Goal: Task Accomplishment & Management: Use online tool/utility

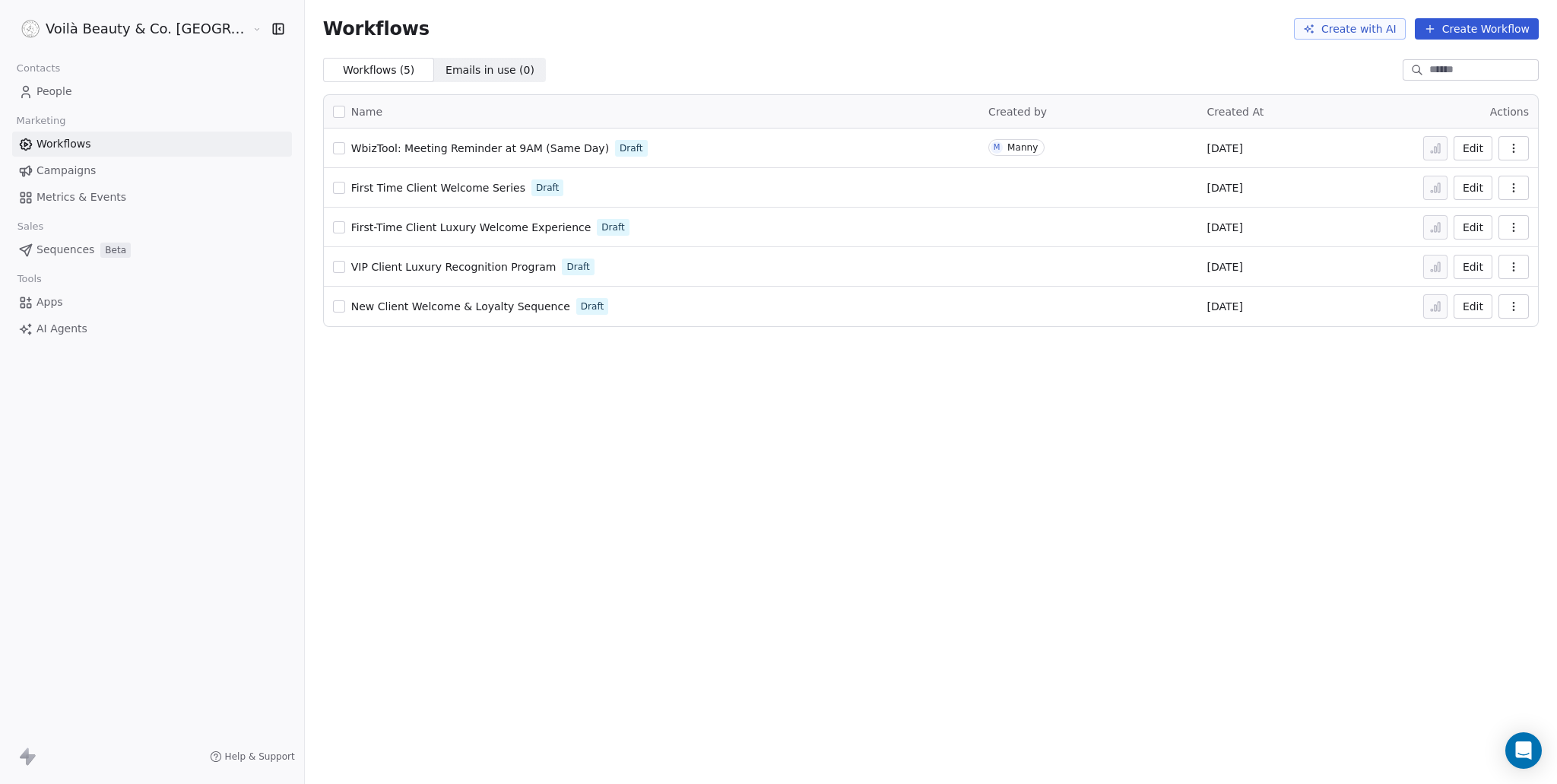
click at [412, 148] on span "WbizTool: Meeting Reminder at 9AM (Same Day)" at bounding box center [480, 147] width 258 height 12
click at [65, 93] on span "People" at bounding box center [54, 91] width 36 height 16
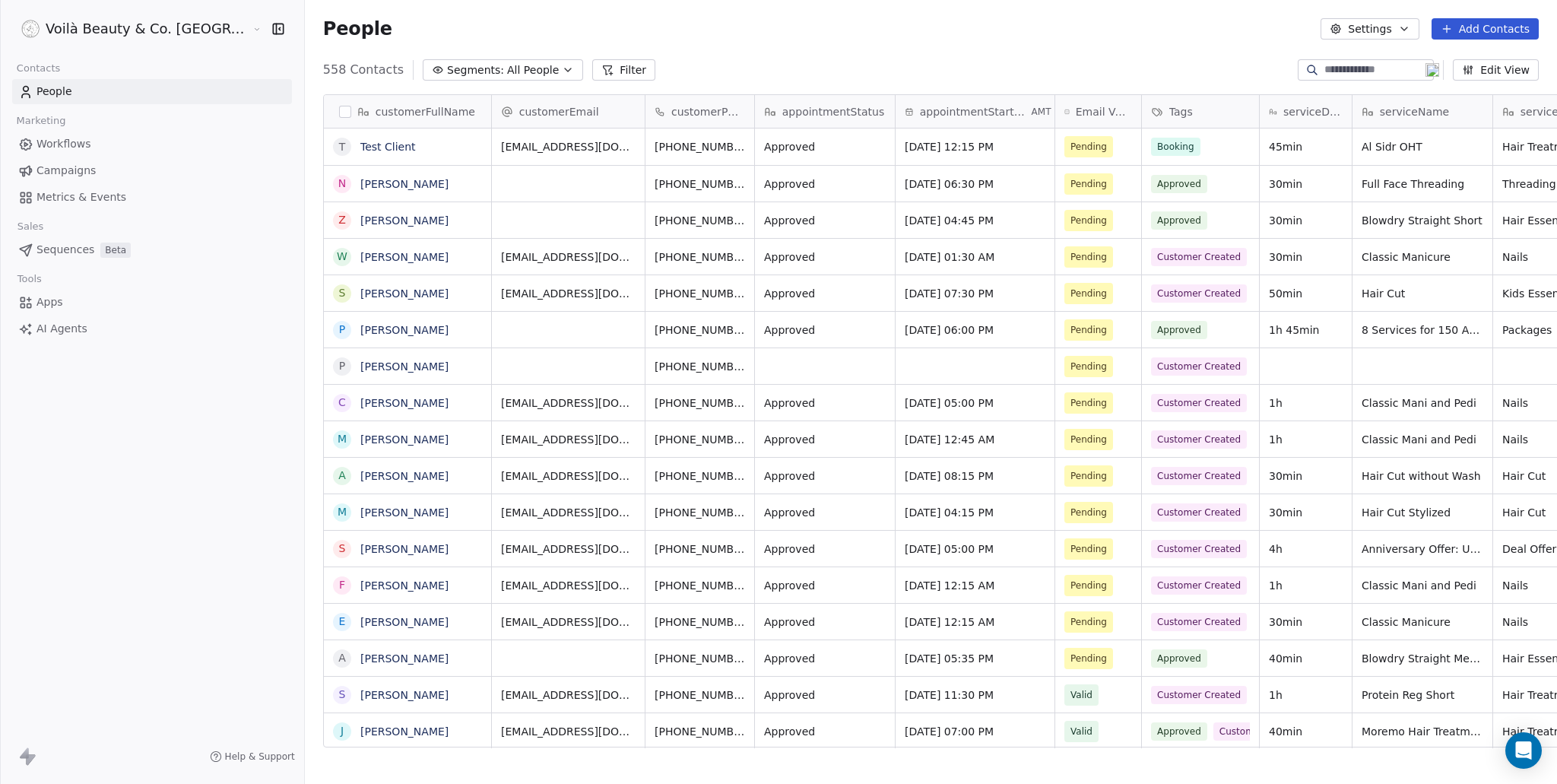
scroll to position [678, 1312]
click at [75, 145] on span "Workflows" at bounding box center [63, 144] width 55 height 16
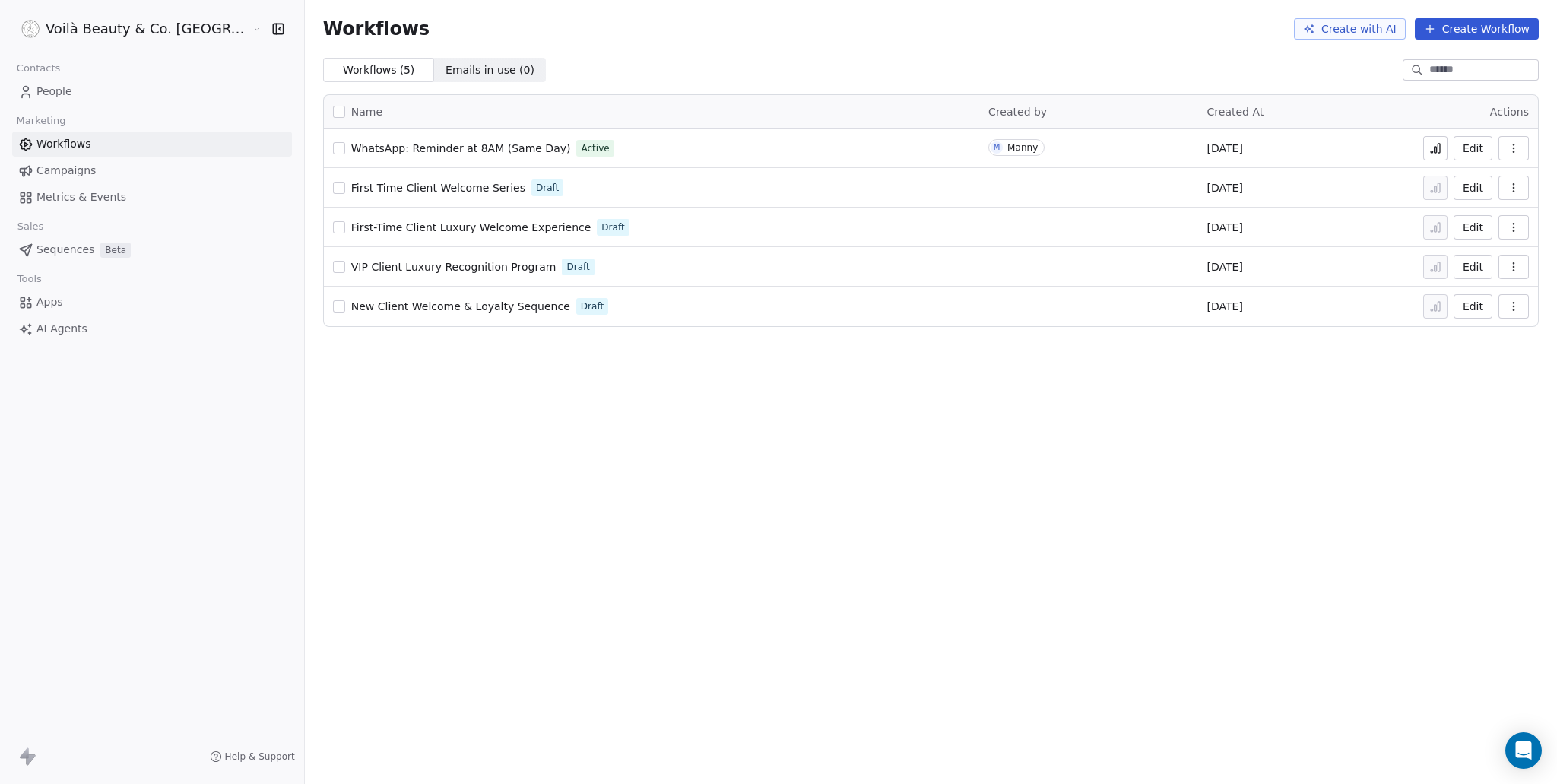
click at [401, 144] on span "WhatsApp: Reminder at 8AM (Same Day)" at bounding box center [461, 147] width 220 height 12
click at [1187, 434] on div "Workflows Create with AI Create Workflow Workflows ( 5 ) Workflows ( 5 ) Emails…" at bounding box center [930, 392] width 1252 height 784
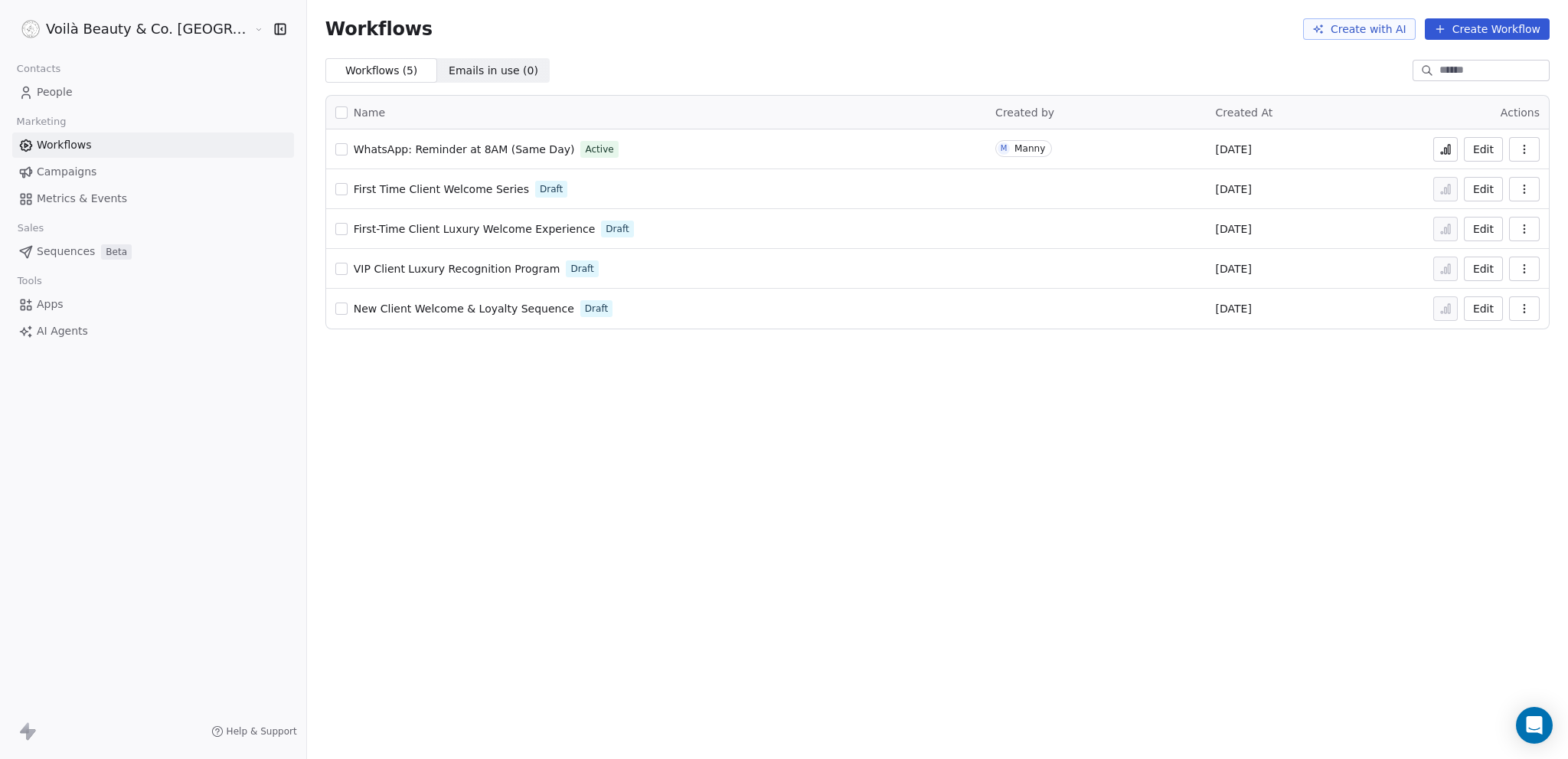
click at [63, 85] on span "People" at bounding box center [54, 91] width 36 height 16
click at [63, 87] on span "People" at bounding box center [54, 91] width 36 height 16
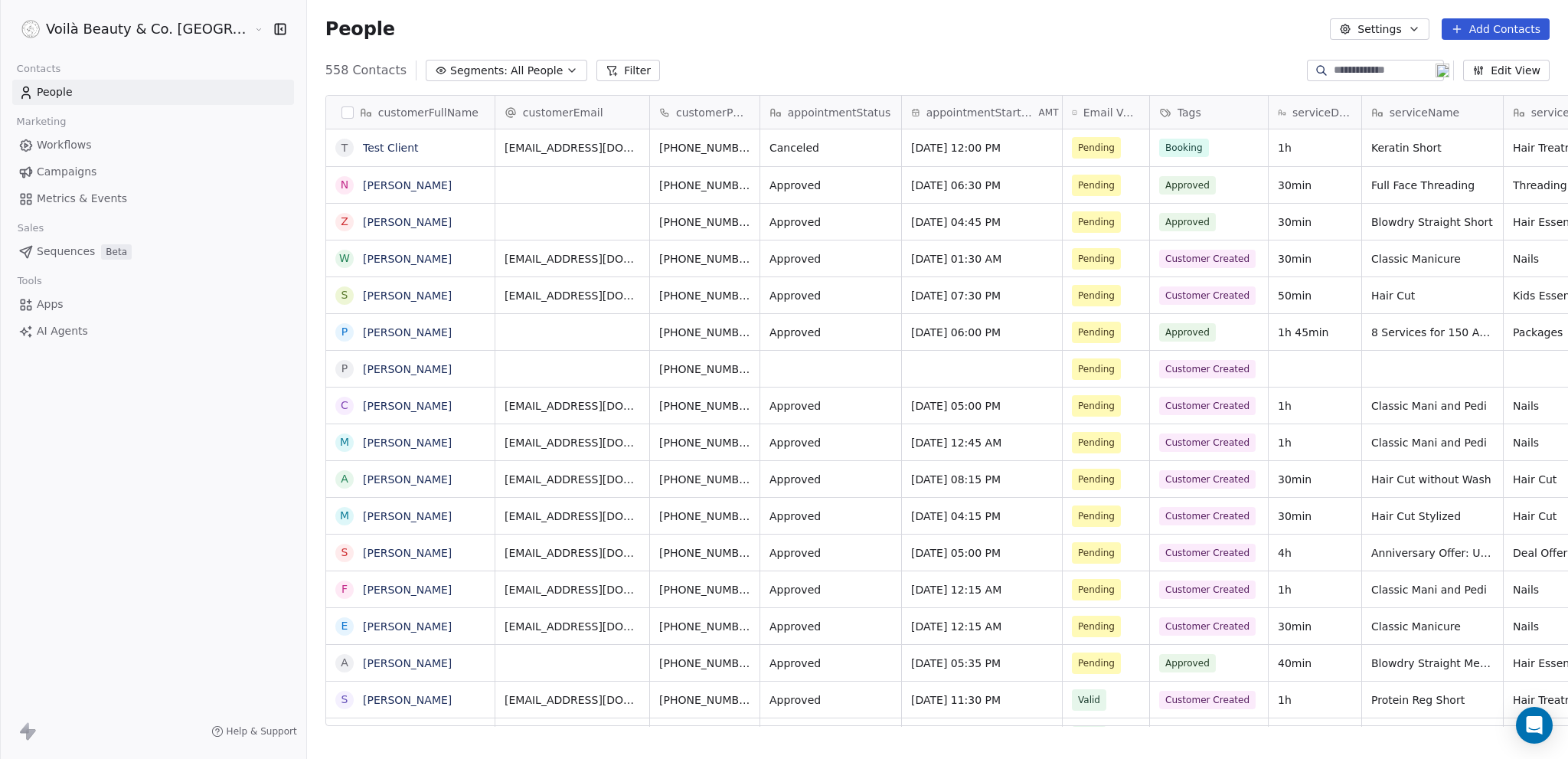
scroll to position [656, 1322]
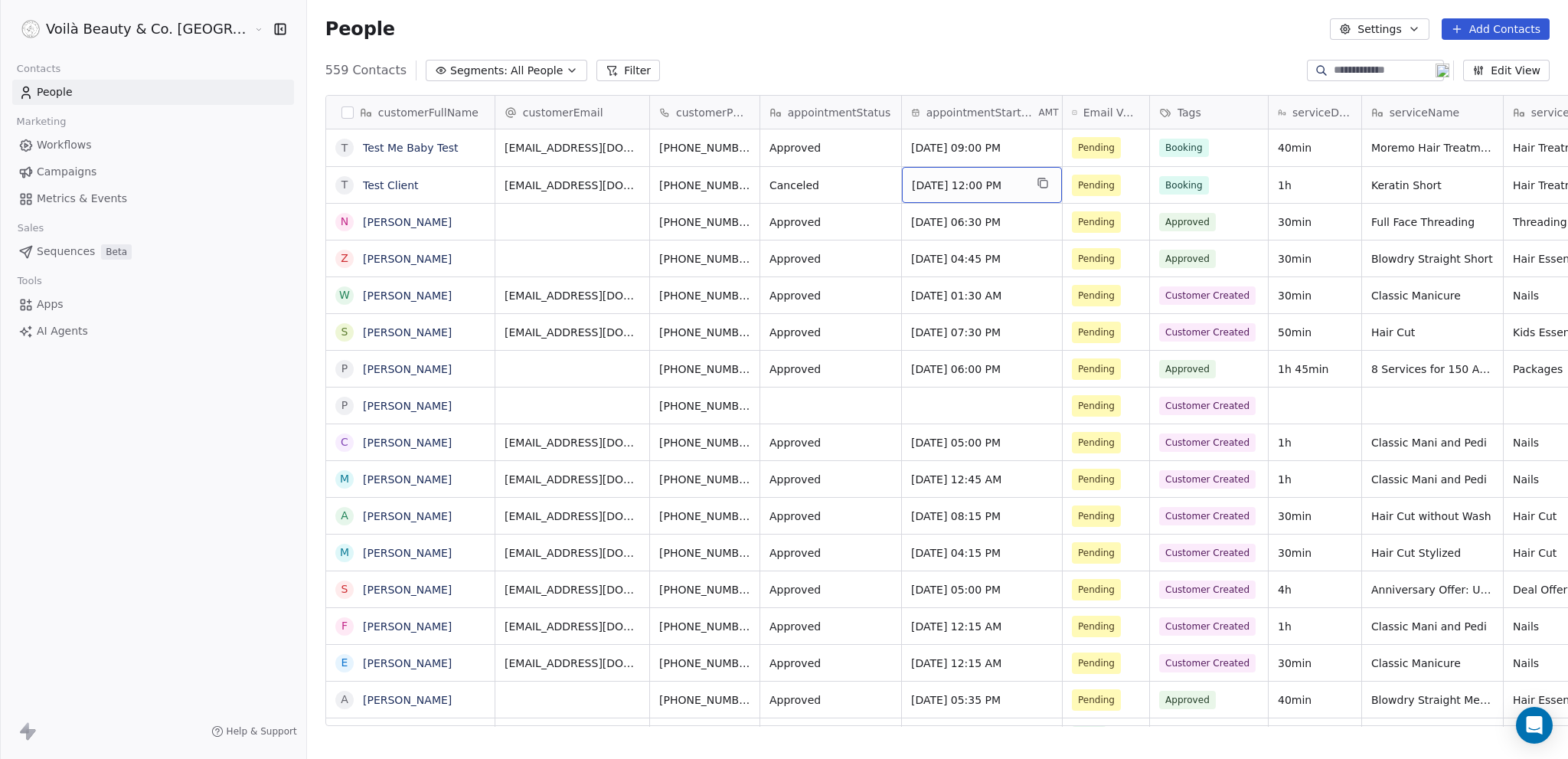
click at [912, 185] on span "Sep 22, 2025 12:00 PM" at bounding box center [968, 185] width 113 height 15
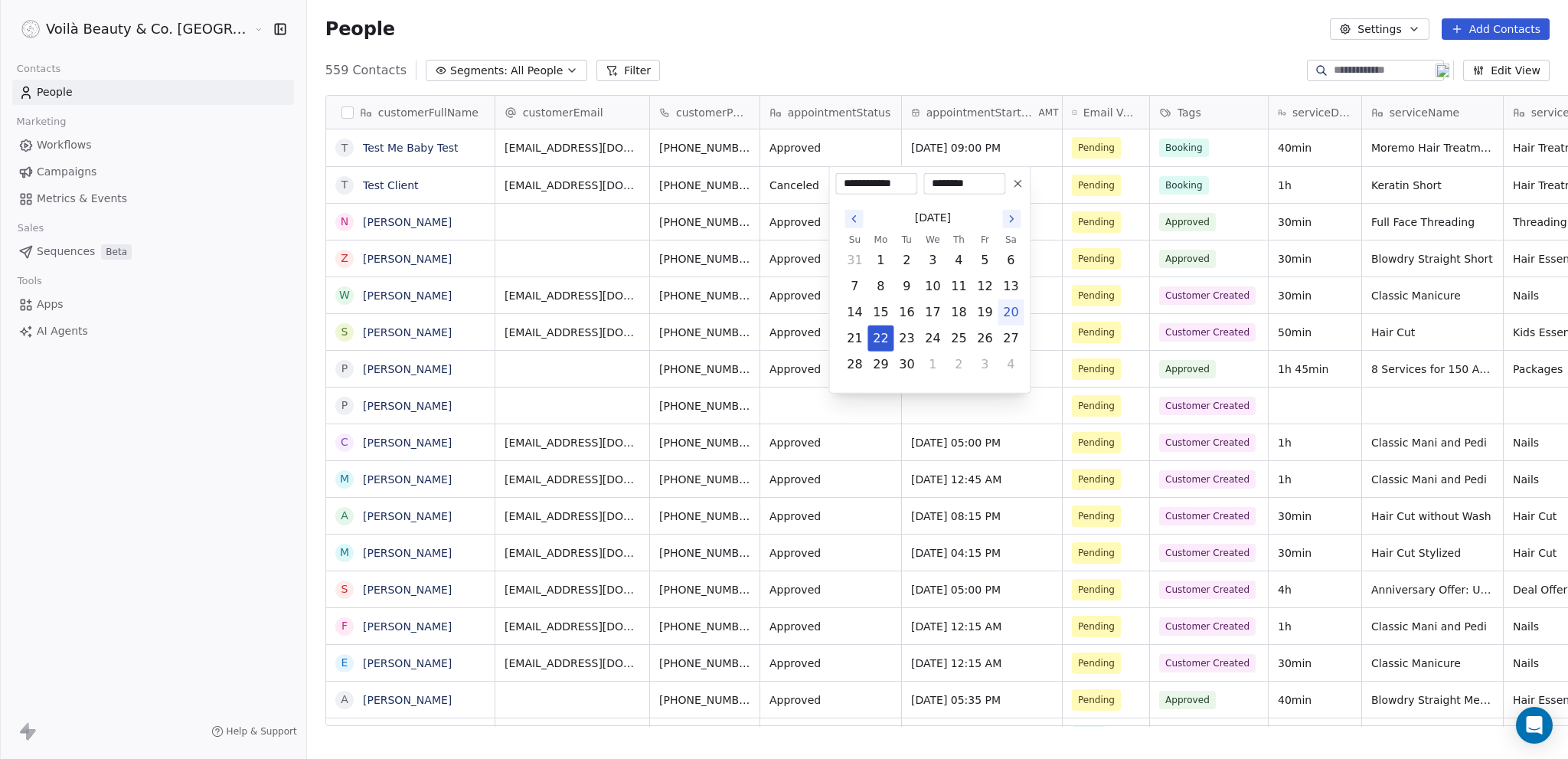
click at [875, 183] on input "**********" at bounding box center [875, 184] width 76 height 15
type input "**********"
click at [924, 8] on html "Voilà Beauty & Co. Lounge Contacts People Marketing Workflows Campaigns Metrics…" at bounding box center [784, 379] width 1568 height 759
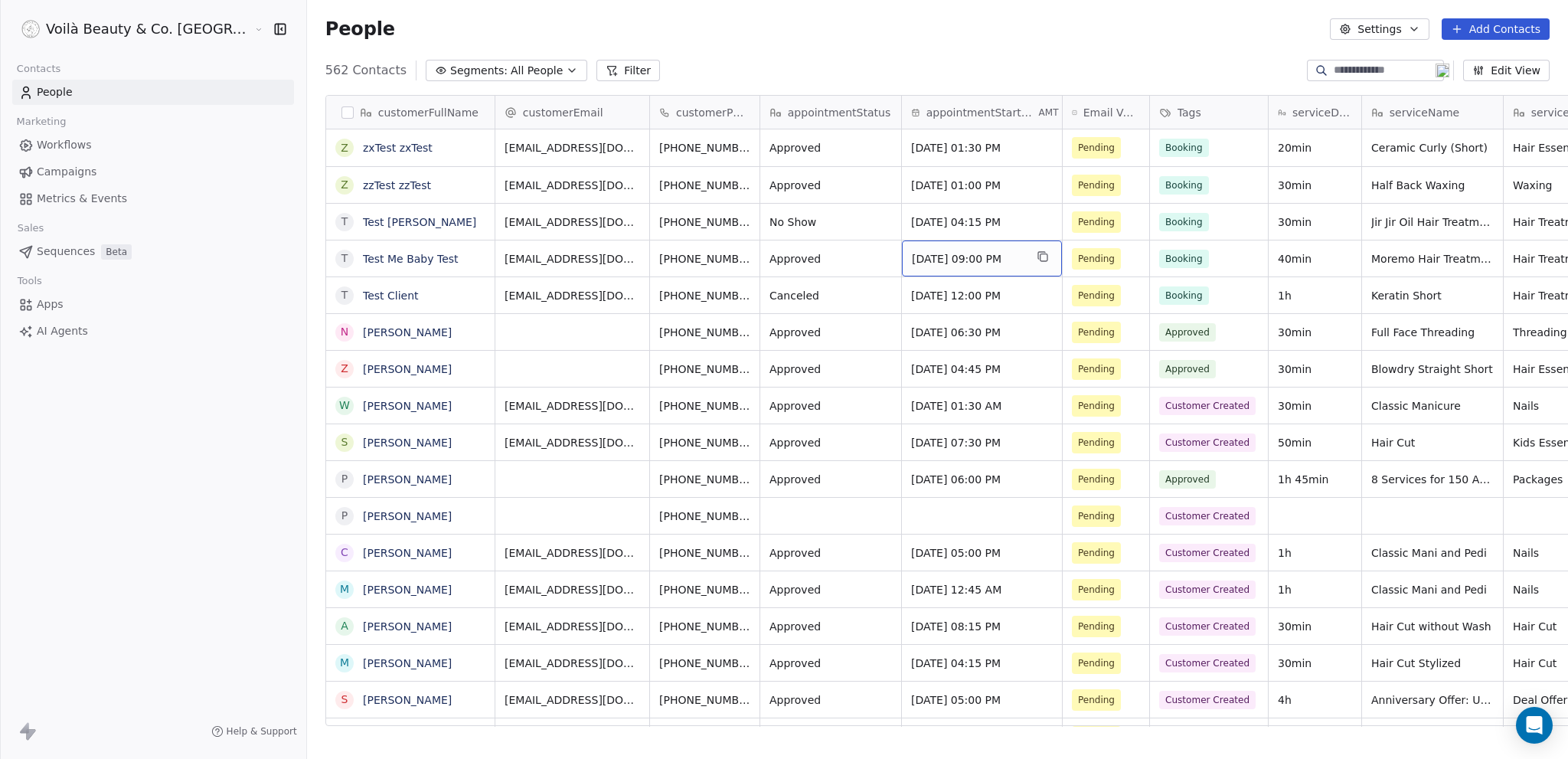
click at [912, 259] on span "Sep 22, 2025 09:00 PM" at bounding box center [968, 259] width 113 height 15
click at [912, 258] on span "Sep 22, 2025 09:00 PM" at bounding box center [968, 259] width 113 height 15
click at [949, 253] on span "Sep 22, 2025 09:00 PM" at bounding box center [968, 259] width 113 height 15
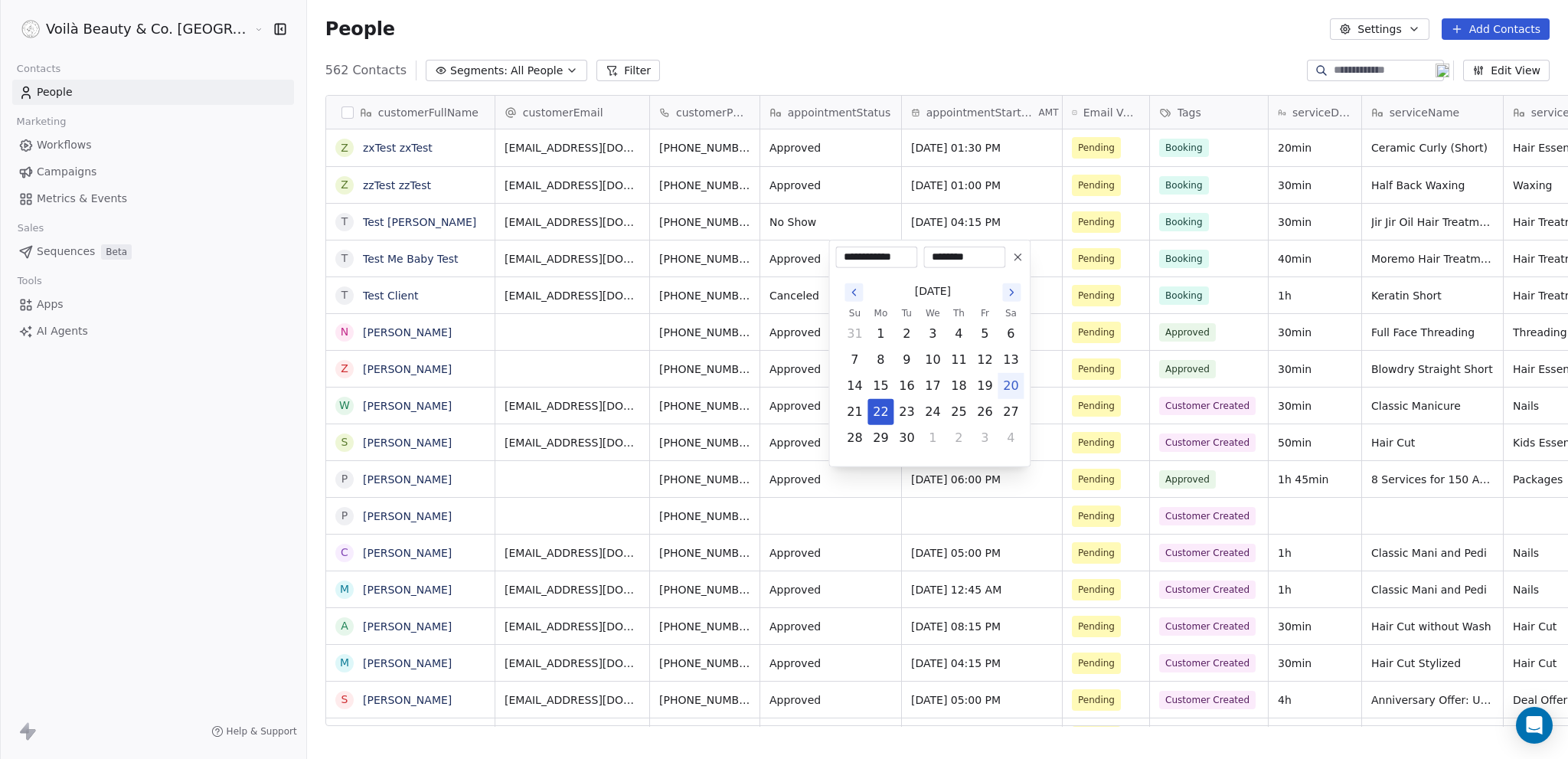
click at [943, 255] on input "********" at bounding box center [963, 257] width 76 height 15
click at [873, 256] on input "**********" at bounding box center [875, 257] width 76 height 15
click at [1015, 398] on button "20" at bounding box center [1011, 386] width 24 height 24
type input "**********"
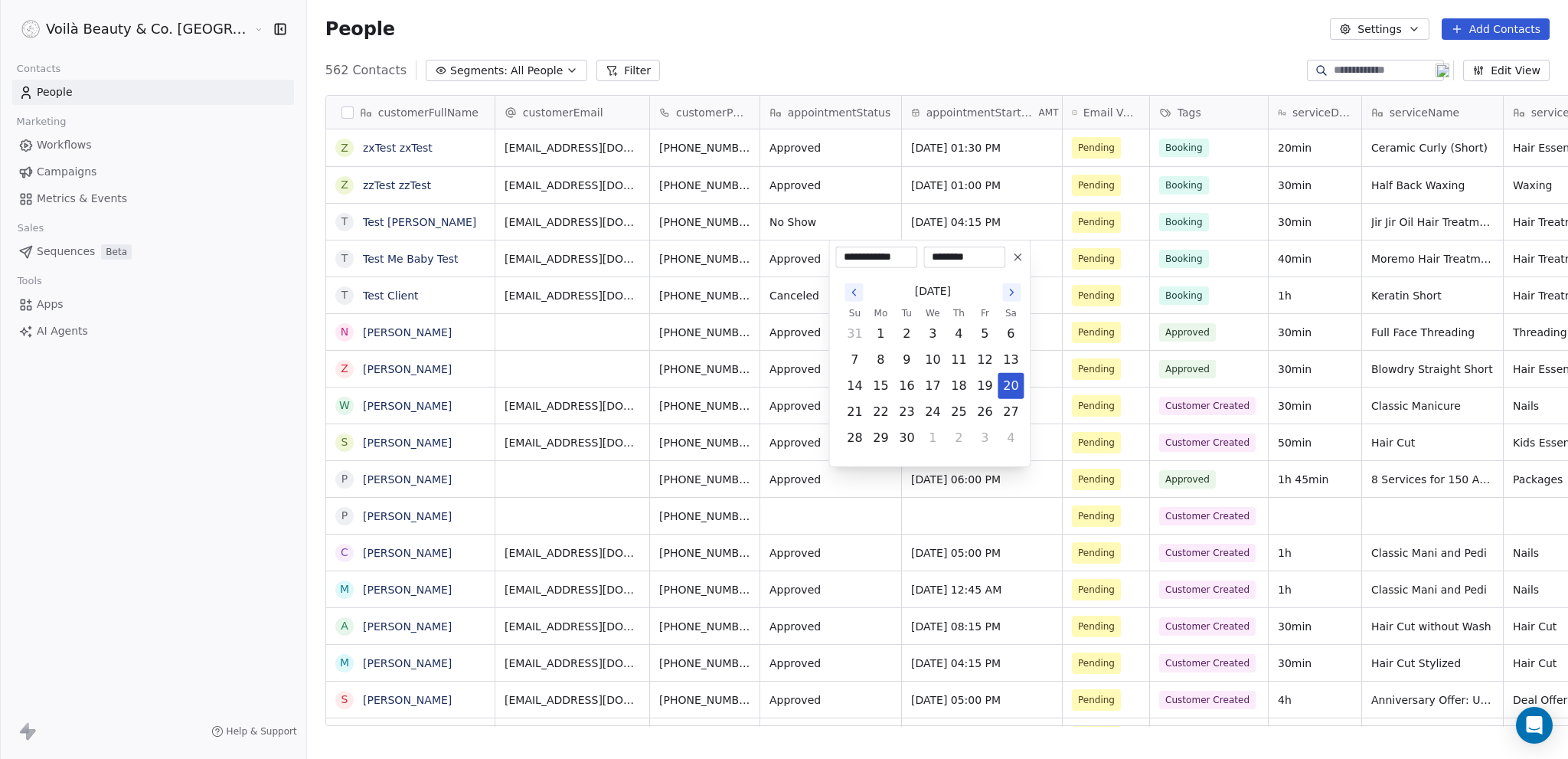
click at [802, 40] on html "Voilà Beauty & Co. Lounge Contacts People Marketing Workflows Campaigns Metrics…" at bounding box center [784, 379] width 1568 height 759
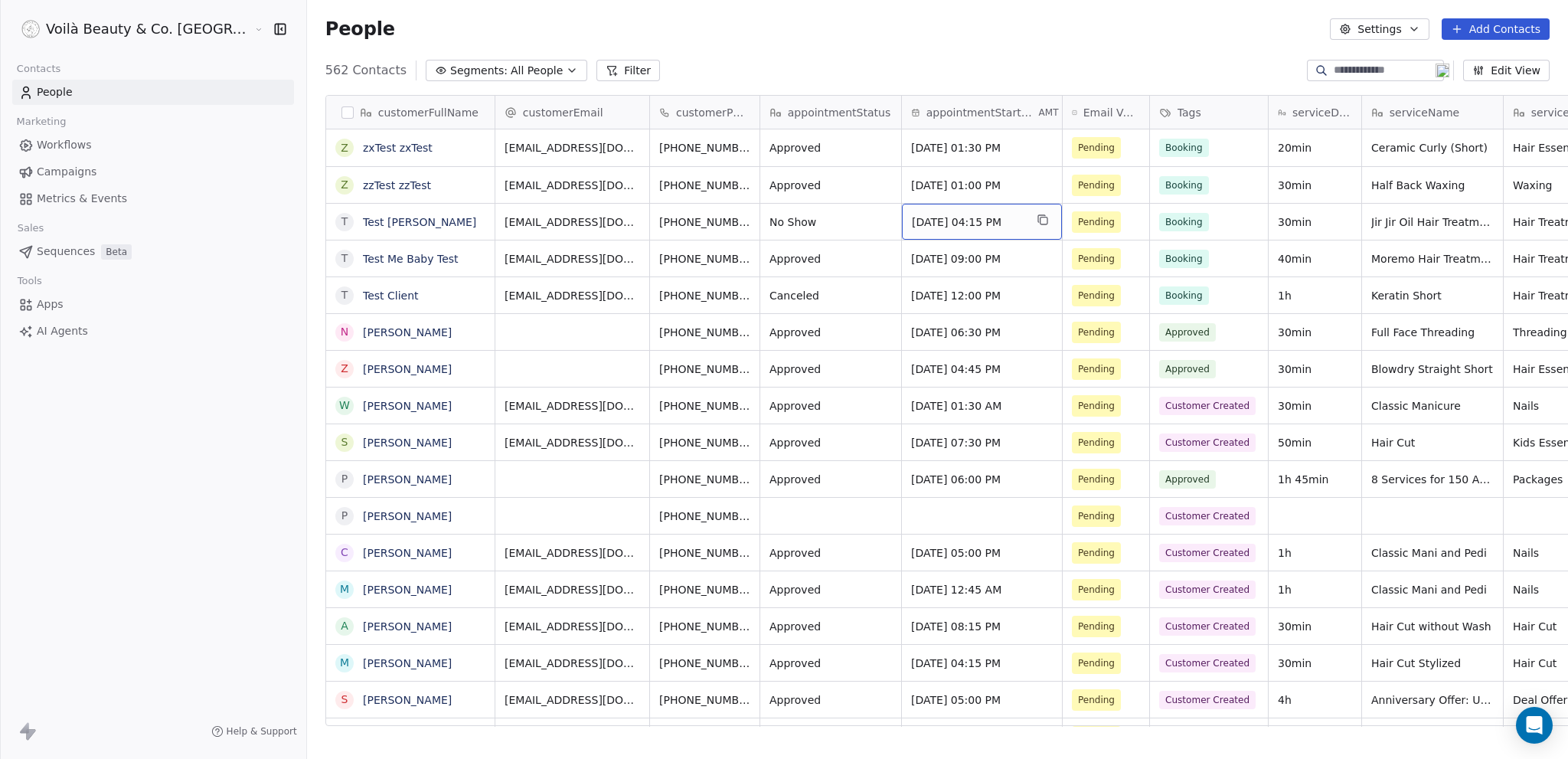
click at [912, 217] on span "Sep 15, 2025 04:15 PM" at bounding box center [968, 222] width 113 height 15
click at [912, 218] on span "Sep 15, 2025 04:15 PM" at bounding box center [968, 222] width 113 height 15
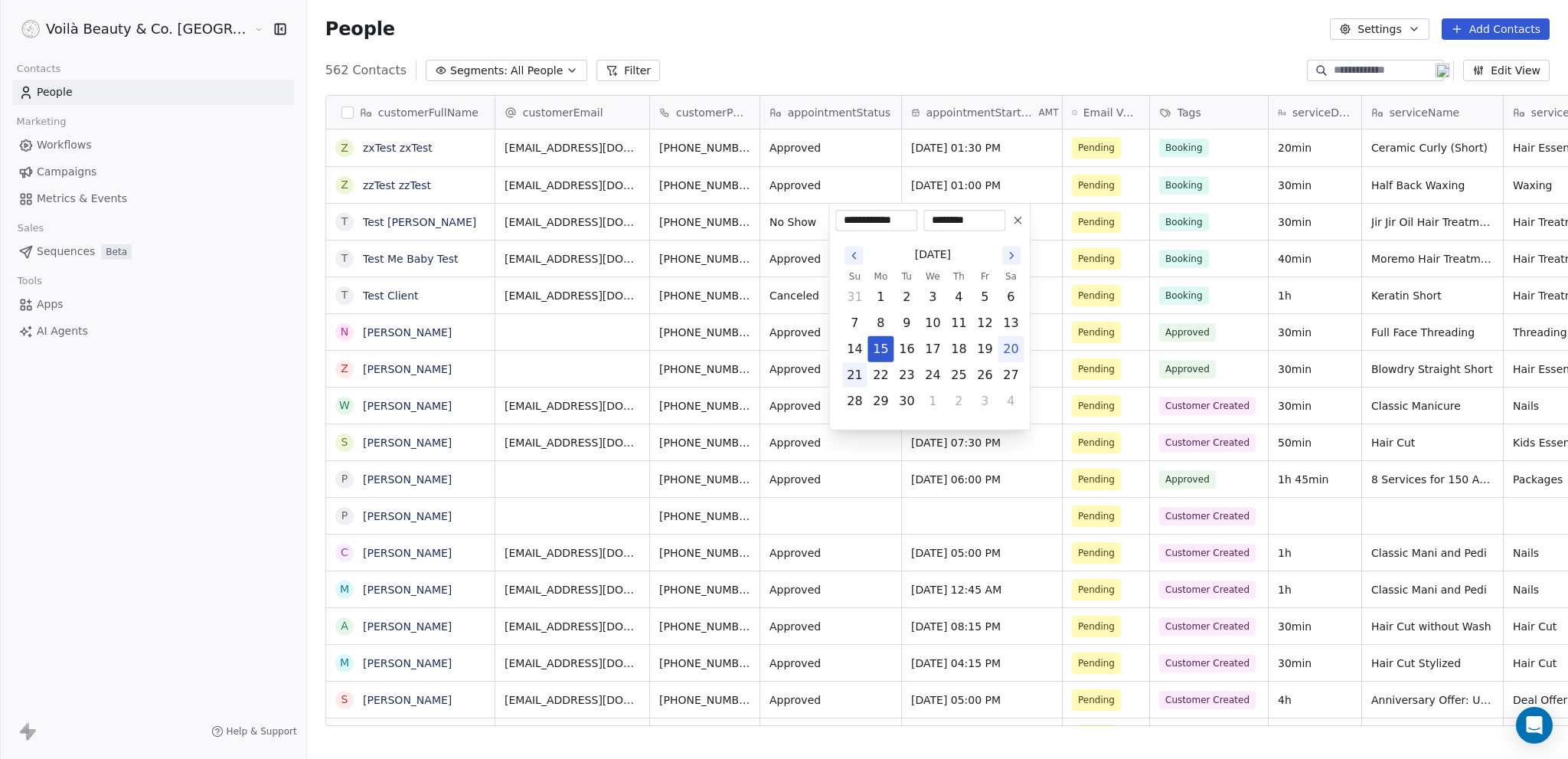
click at [859, 387] on button "21" at bounding box center [854, 375] width 24 height 24
type input "**********"
click at [854, 181] on html "Voilà Beauty & Co. Lounge Contacts People Marketing Workflows Campaigns Metrics…" at bounding box center [784, 379] width 1568 height 759
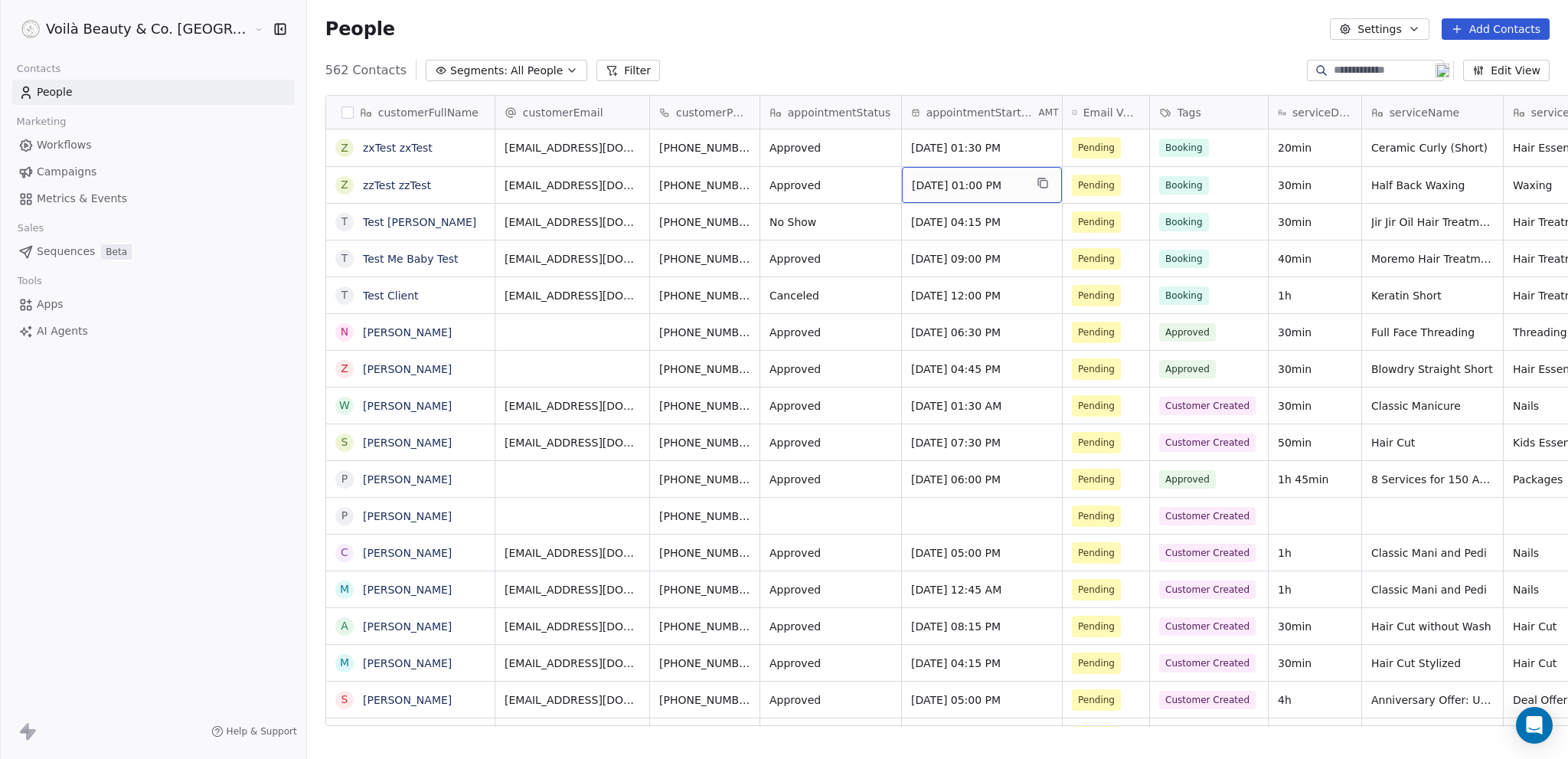
click at [912, 182] on span "Sep 30, 2025 01:00 PM" at bounding box center [968, 185] width 113 height 15
click at [912, 177] on span "Sep 30, 2025 01:00 PM" at bounding box center [968, 185] width 113 height 15
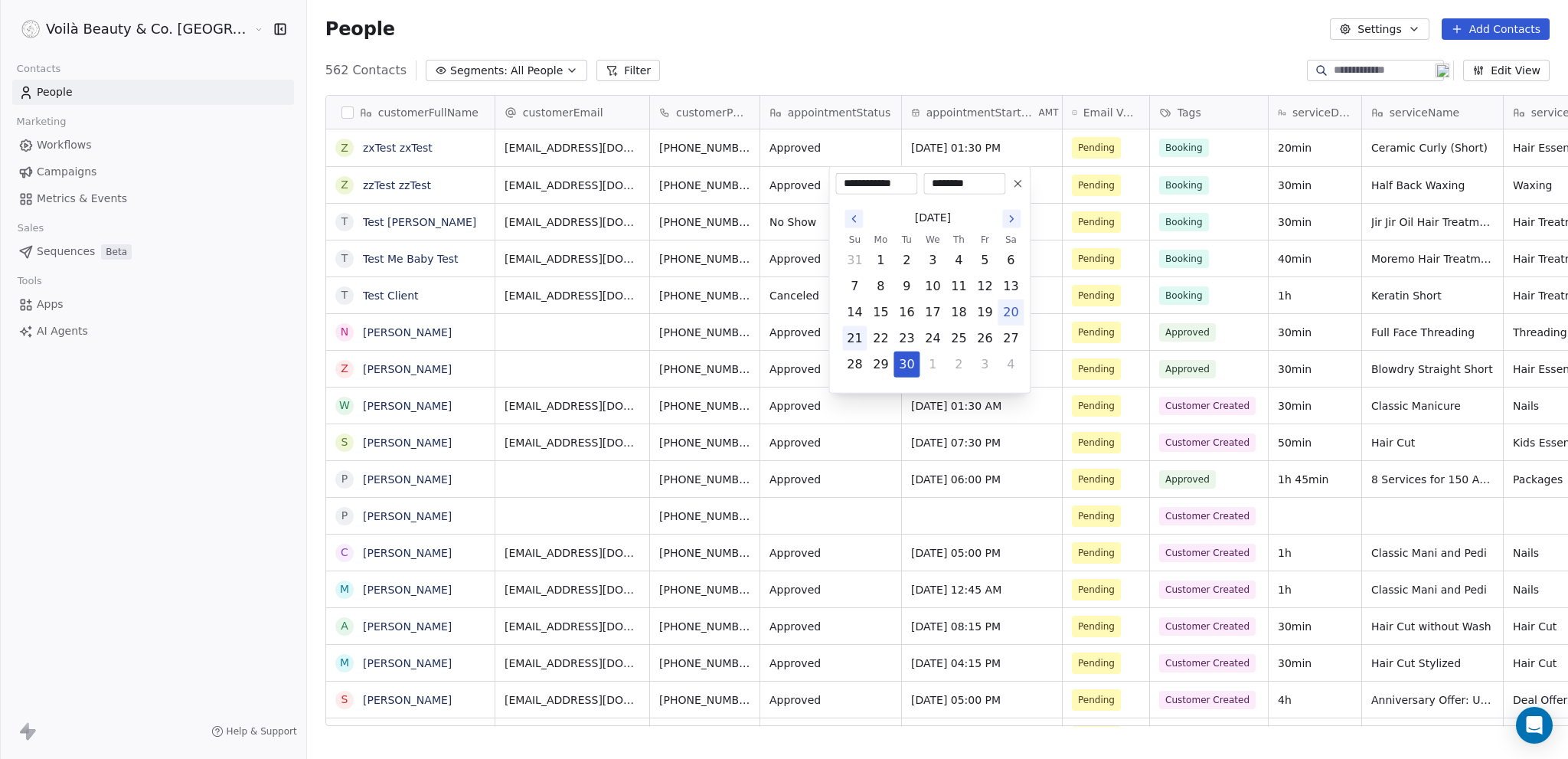
click at [858, 351] on button "21" at bounding box center [854, 338] width 24 height 24
type input "**********"
click at [864, 143] on html "Voilà Beauty & Co. Lounge Contacts People Marketing Workflows Campaigns Metrics…" at bounding box center [784, 379] width 1568 height 759
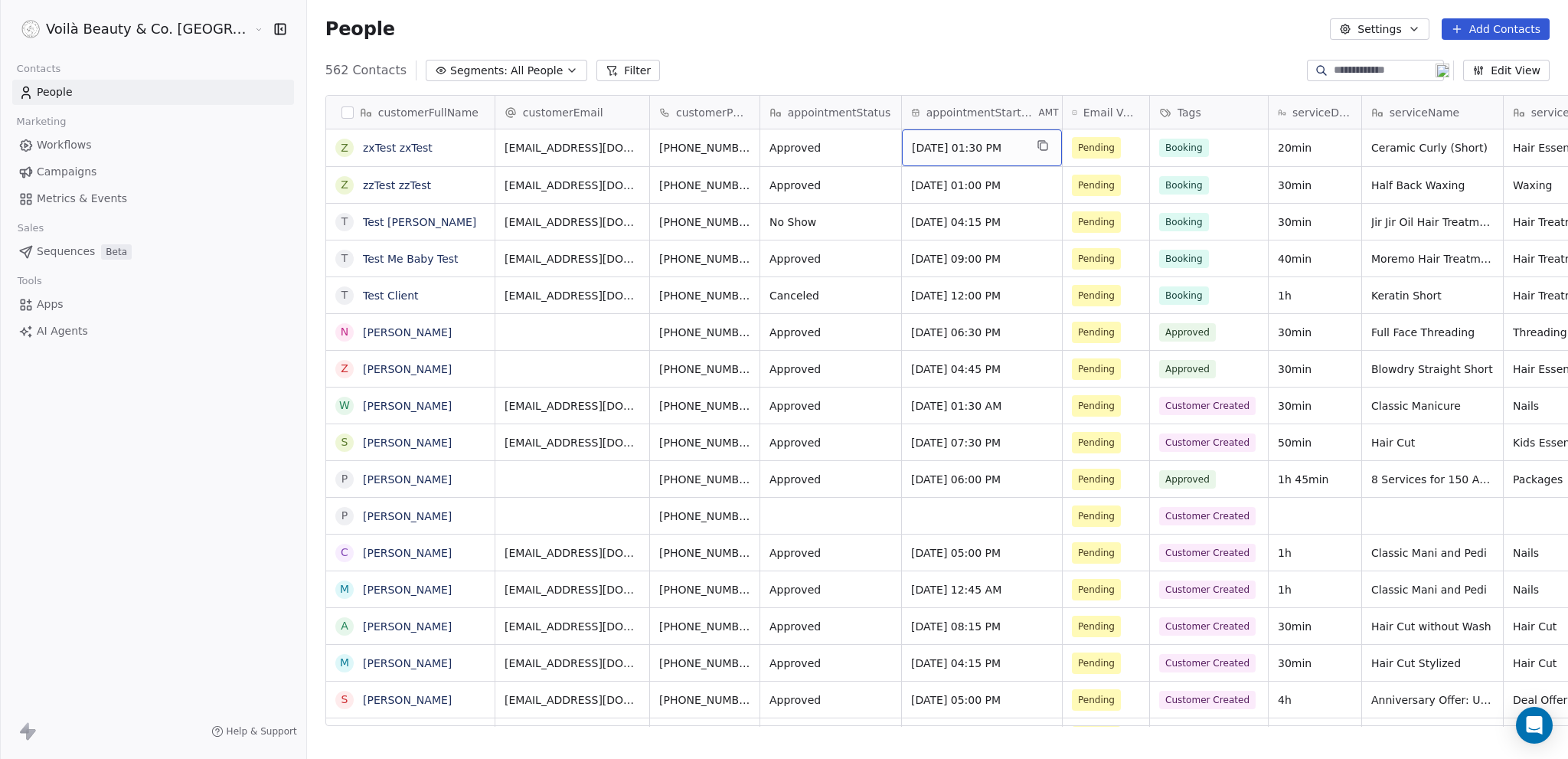
click at [912, 146] on span "Sep 24, 2025 01:30 PM" at bounding box center [968, 148] width 113 height 15
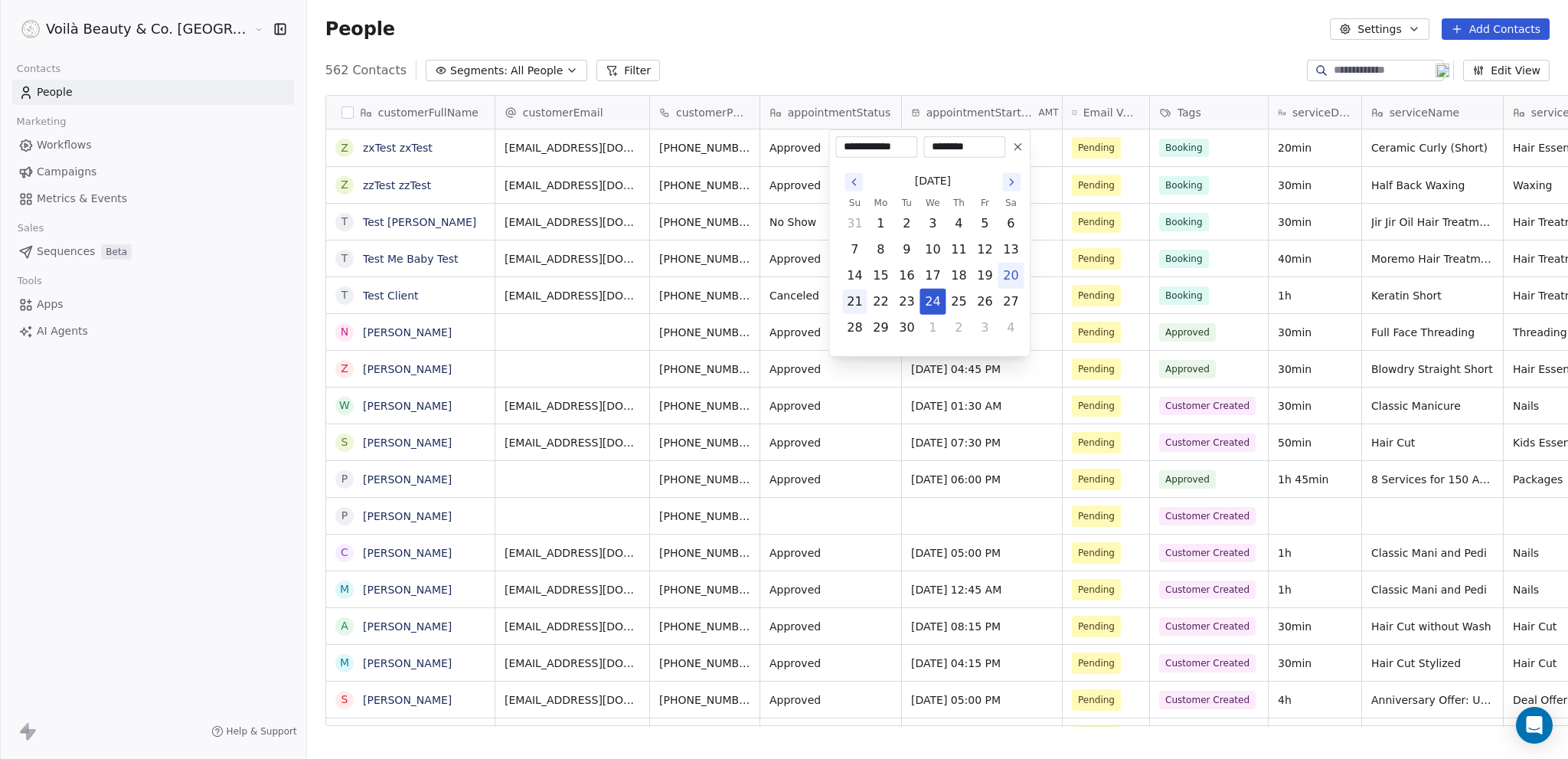
click at [861, 314] on button "21" at bounding box center [854, 302] width 24 height 24
type input "**********"
click at [868, 50] on html "Voilà Beauty & Co. Lounge Contacts People Marketing Workflows Campaigns Metrics…" at bounding box center [784, 379] width 1568 height 759
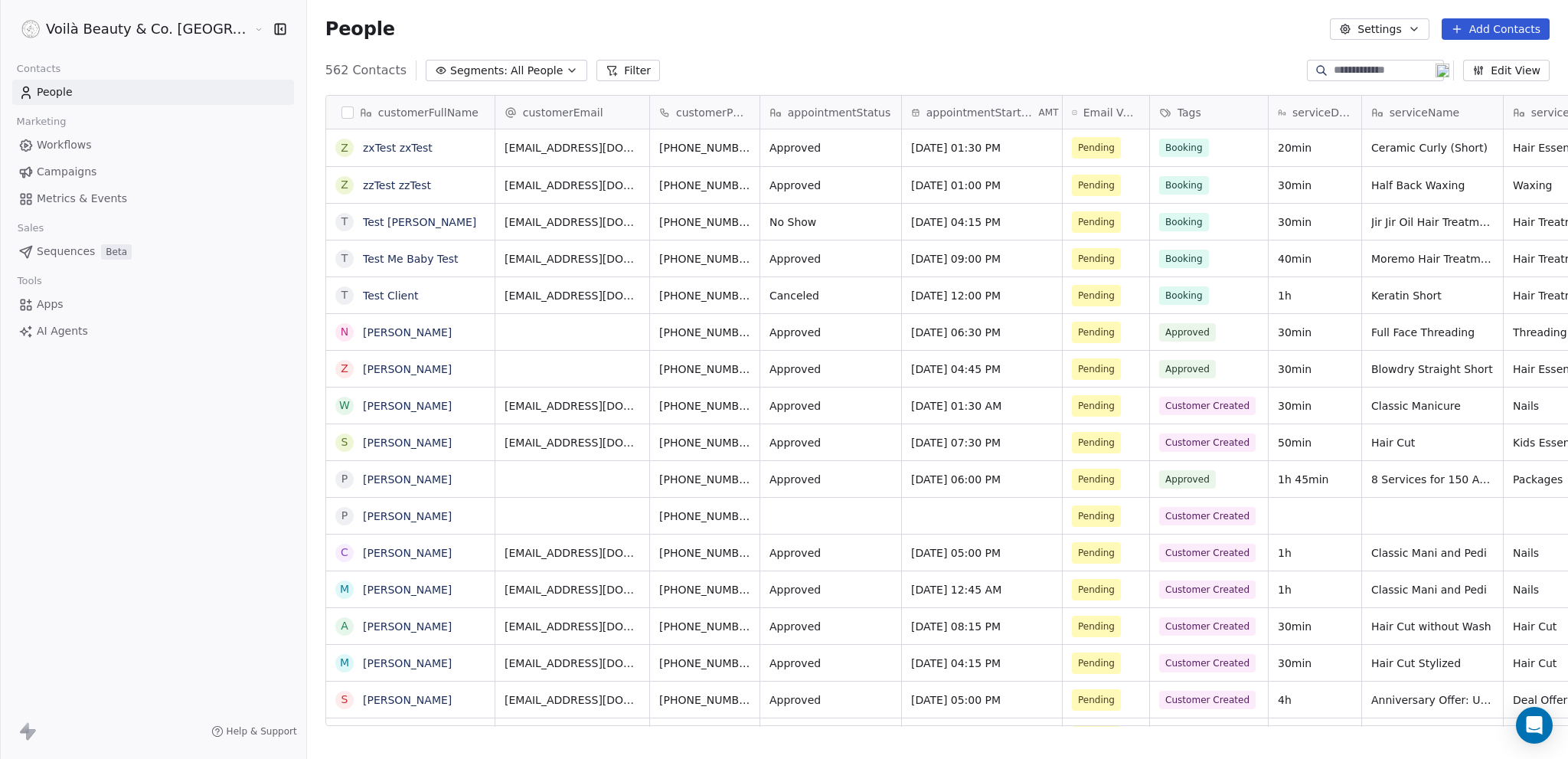
click at [71, 143] on span "Workflows" at bounding box center [63, 145] width 55 height 16
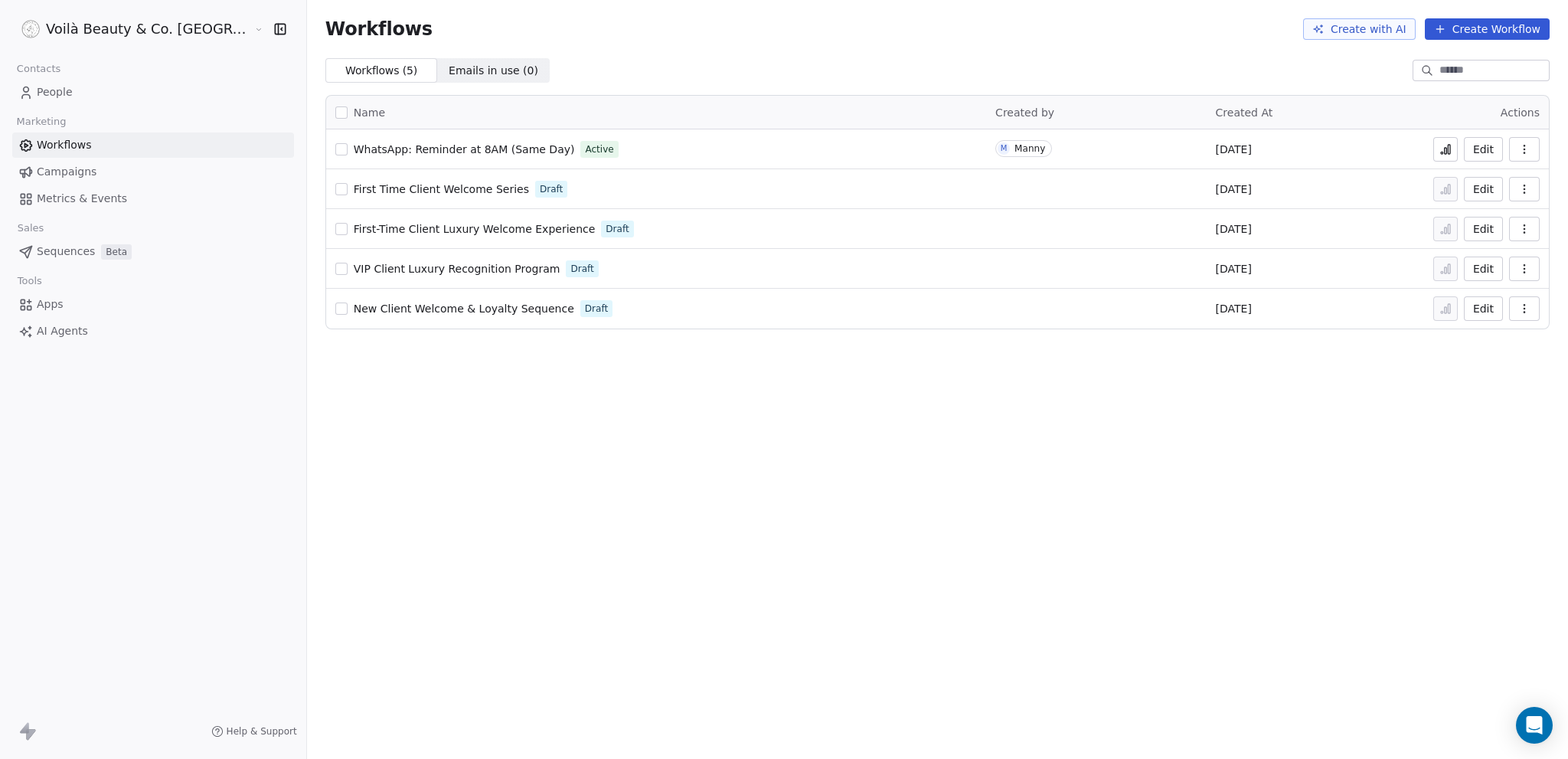
click at [1531, 151] on button "button" at bounding box center [1524, 149] width 31 height 24
click at [1468, 209] on span "Duplicate" at bounding box center [1485, 210] width 51 height 15
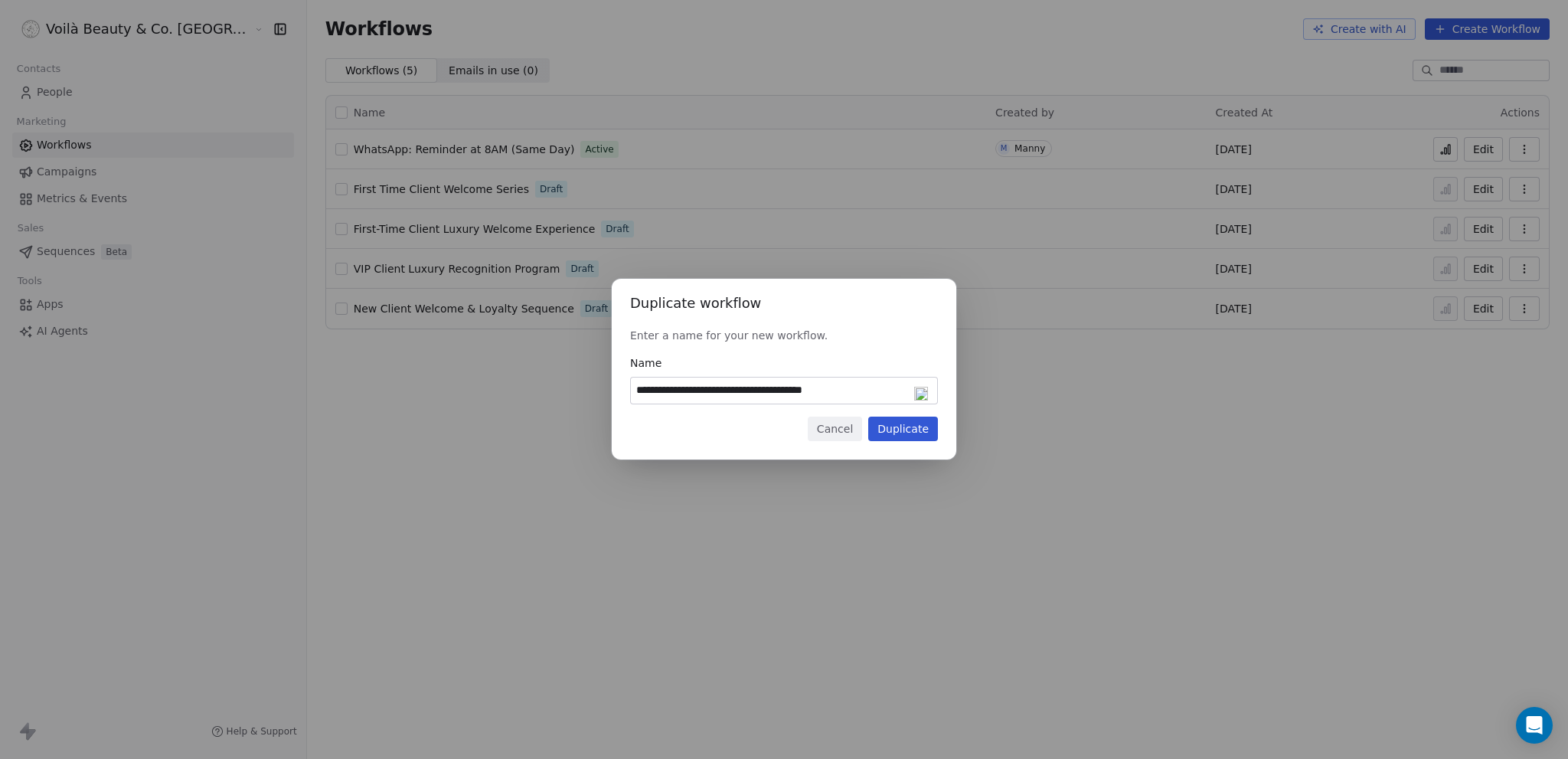
click at [903, 434] on button "Duplicate" at bounding box center [903, 429] width 70 height 24
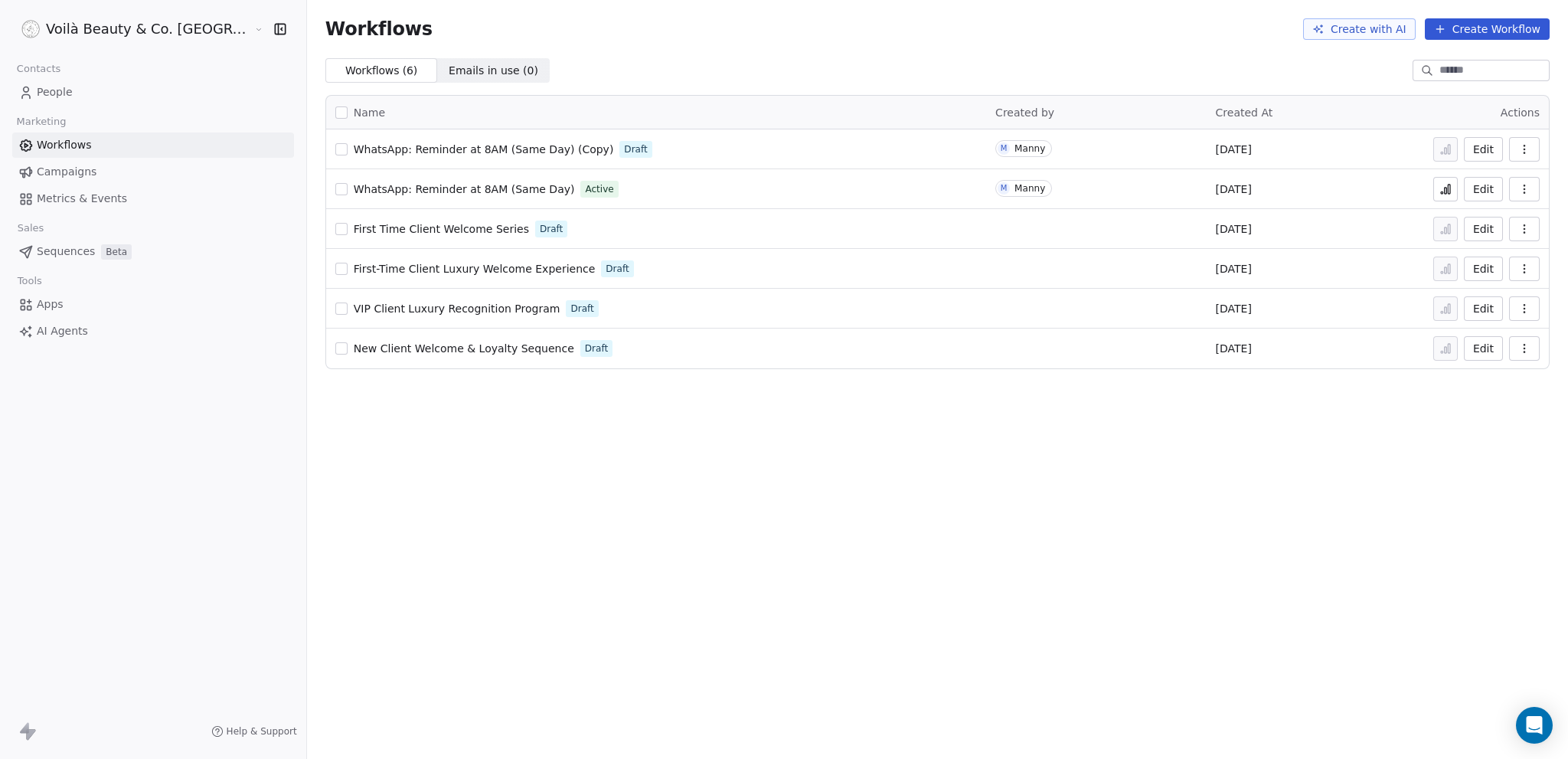
click at [1477, 151] on button "Edit" at bounding box center [1483, 149] width 39 height 24
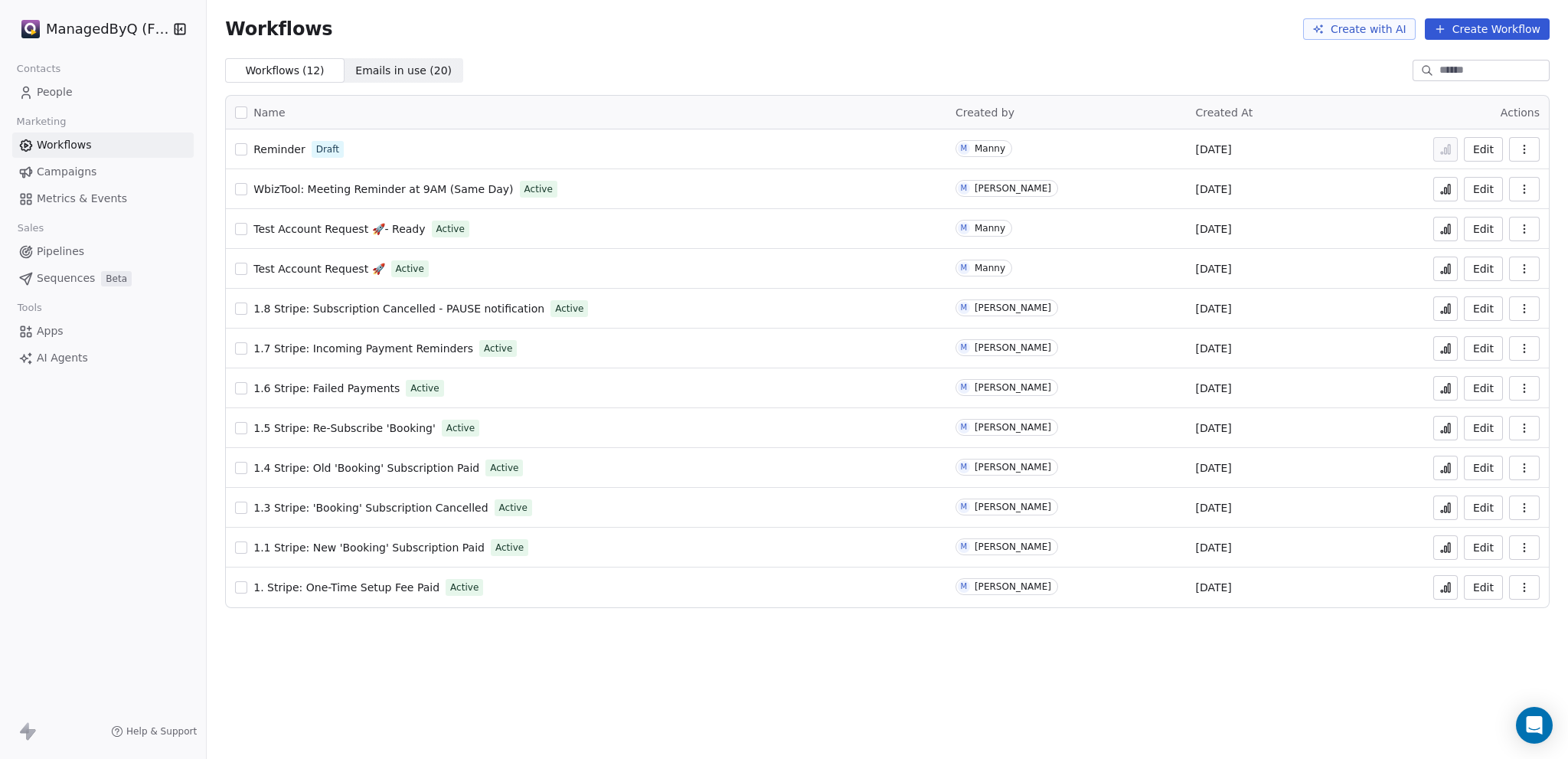
click at [66, 87] on span "People" at bounding box center [54, 91] width 36 height 16
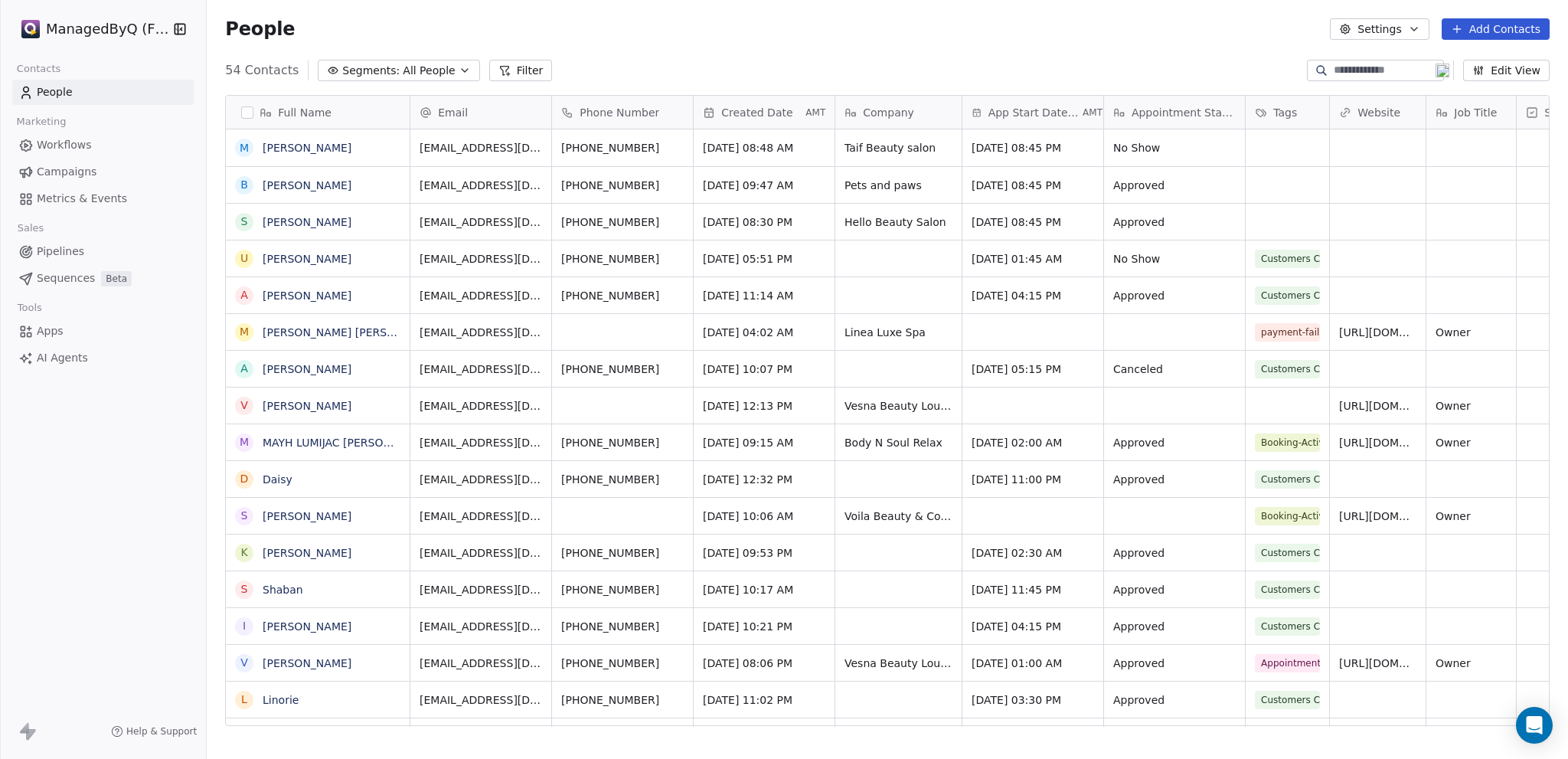
scroll to position [656, 1349]
click at [110, 20] on html "ManagedByQ (FZE) Contacts People Marketing Workflows Campaigns Metrics & Events…" at bounding box center [784, 379] width 1568 height 759
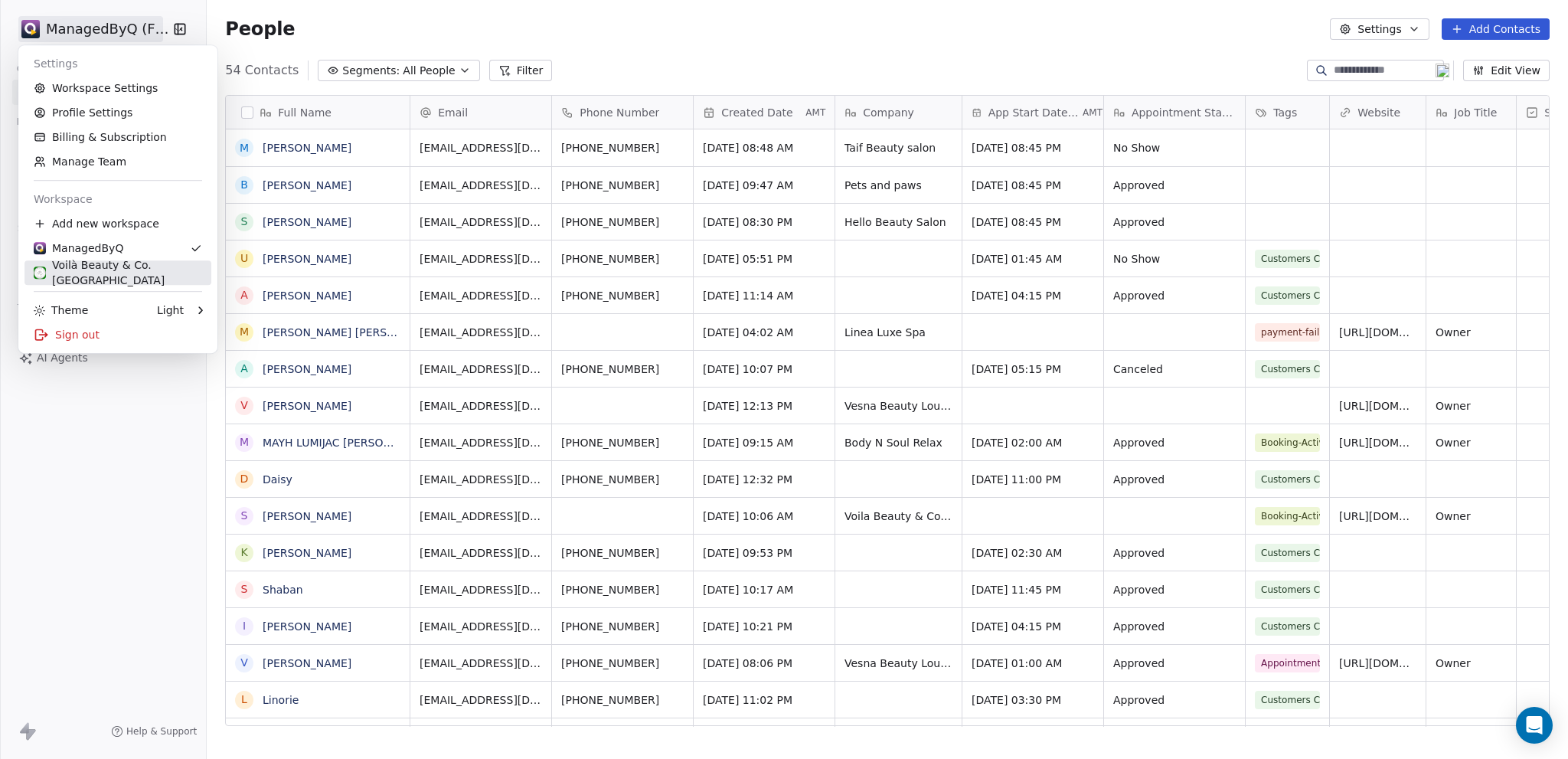
click at [88, 274] on div "Voilà Beauty & Co. [GEOGRAPHIC_DATA]" at bounding box center [118, 273] width 168 height 31
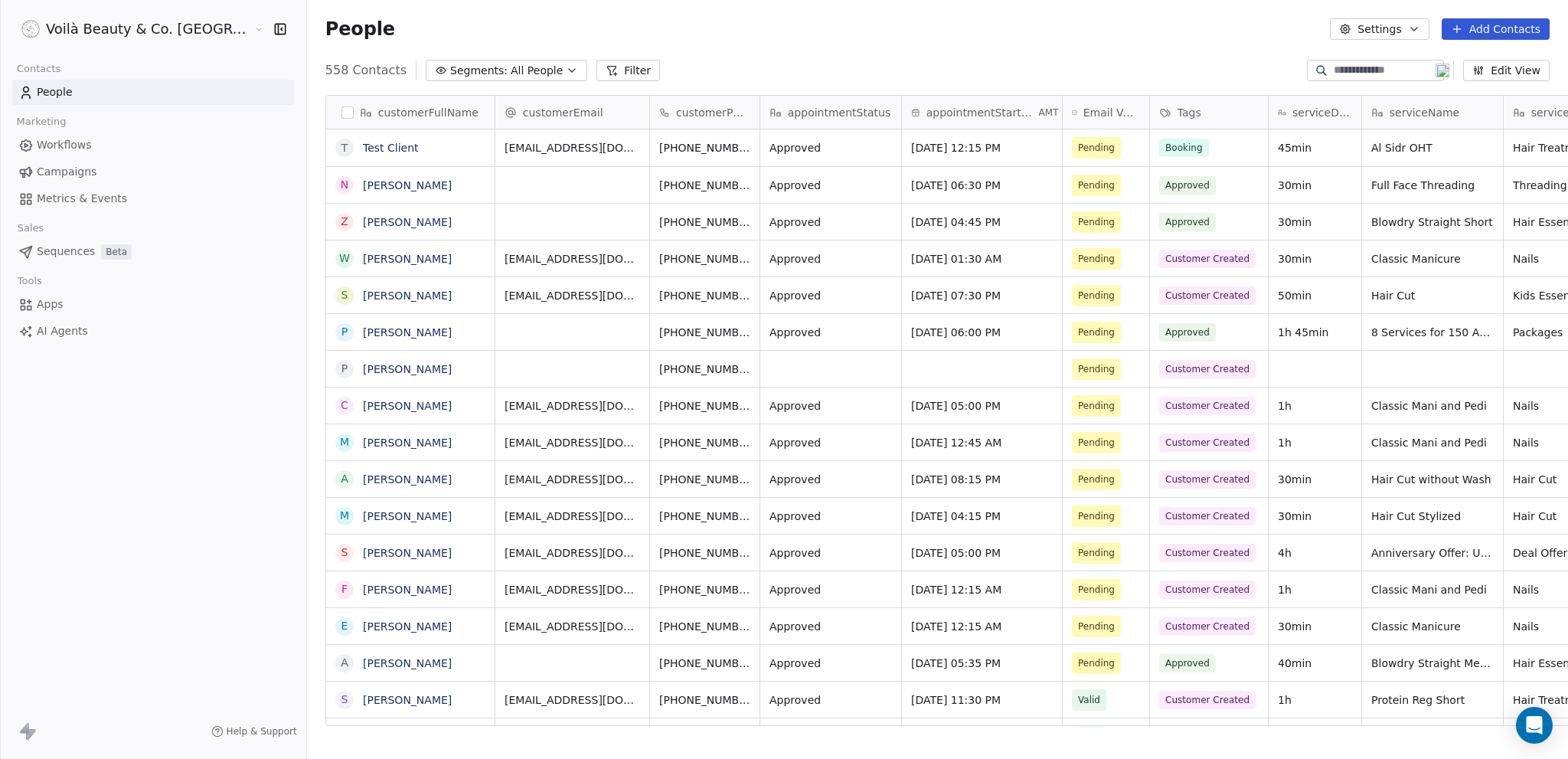
scroll to position [656, 1322]
click at [363, 143] on link "Test Client" at bounding box center [391, 148] width 56 height 12
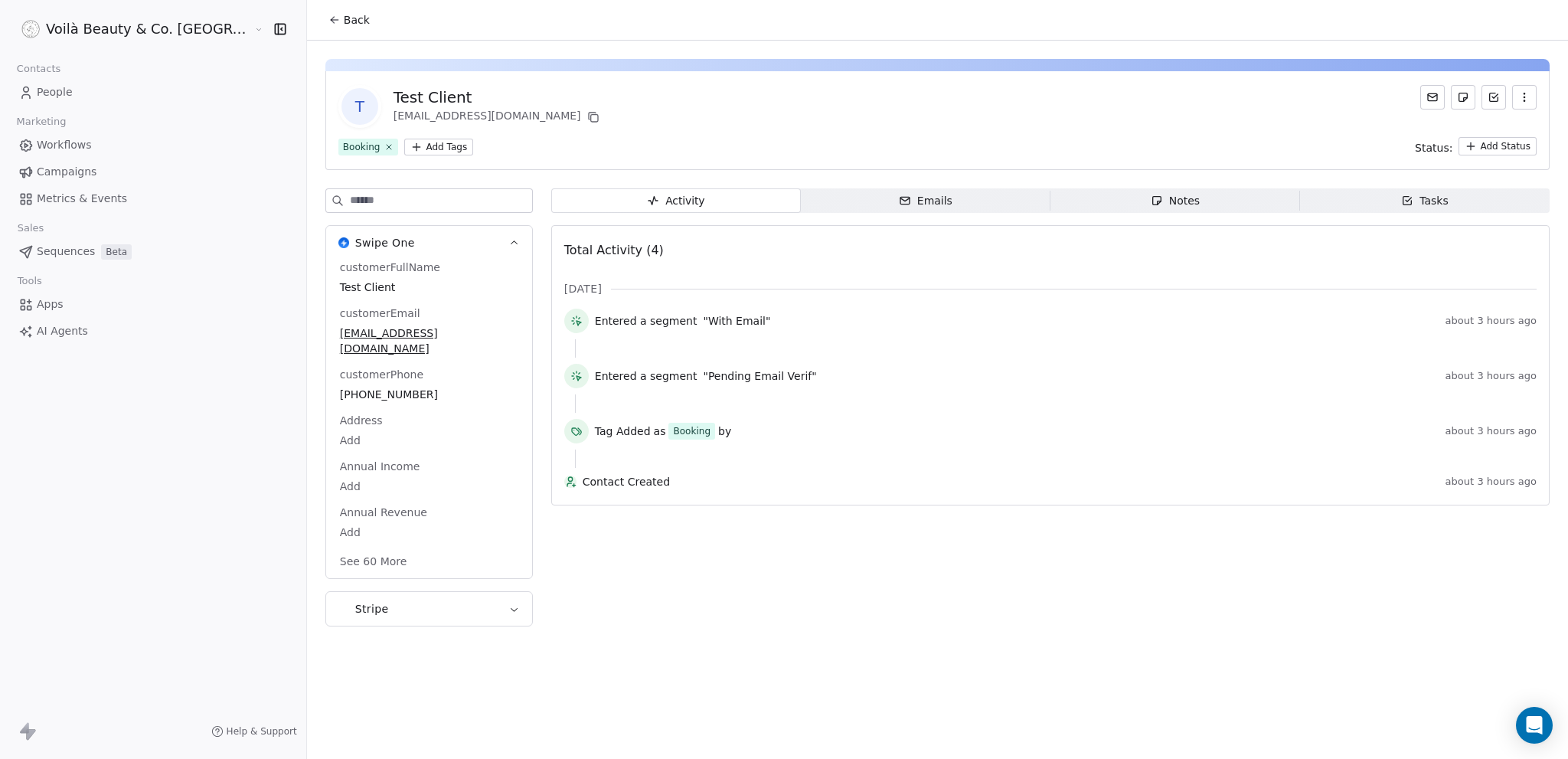
click at [160, 503] on div "Voilà Beauty & Co. Lounge Contacts People Marketing Workflows Campaigns Metrics…" at bounding box center [153, 379] width 306 height 759
click at [55, 88] on span "People" at bounding box center [54, 91] width 36 height 16
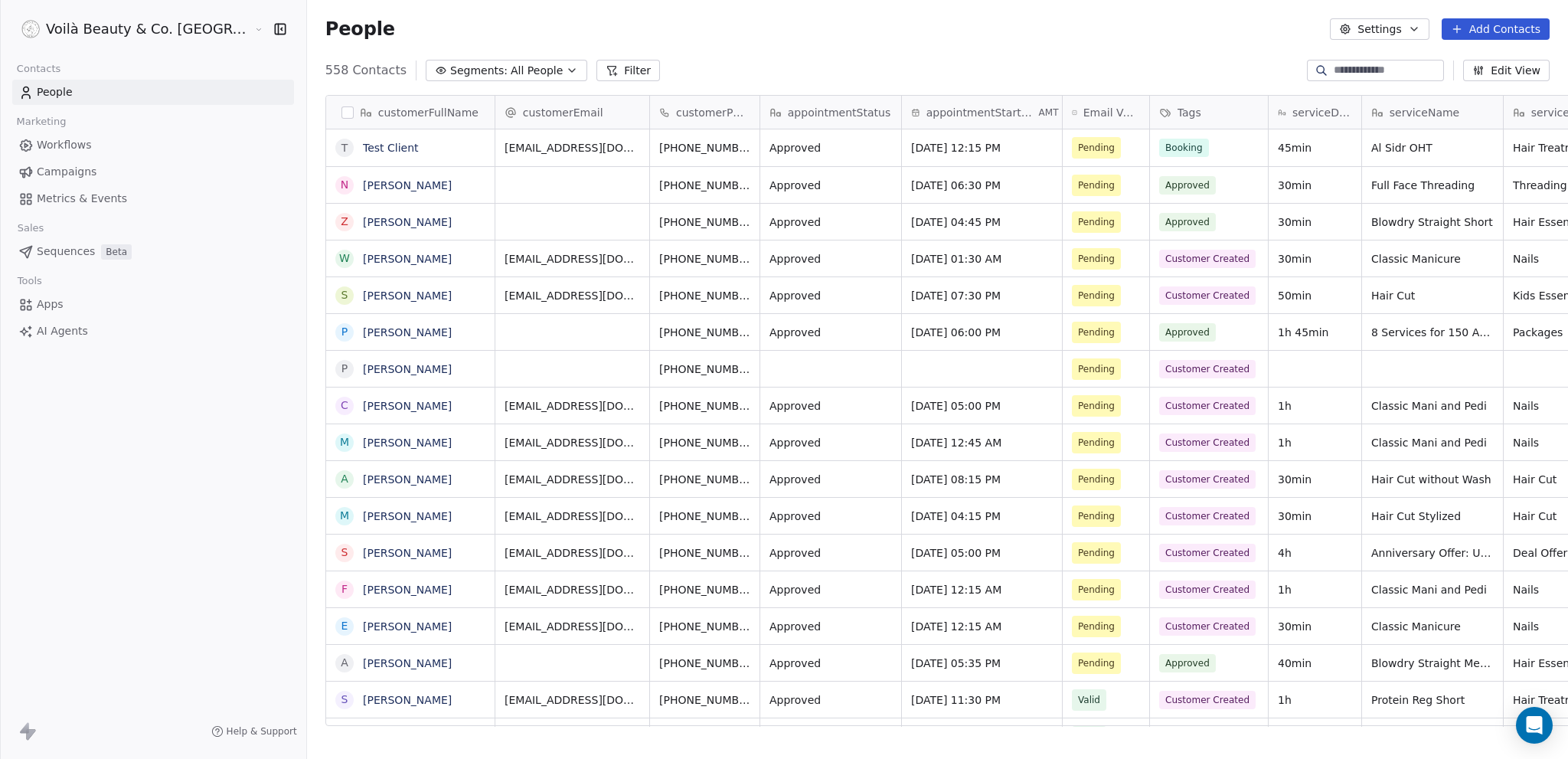
scroll to position [656, 1322]
